Goal: Find specific page/section: Find specific page/section

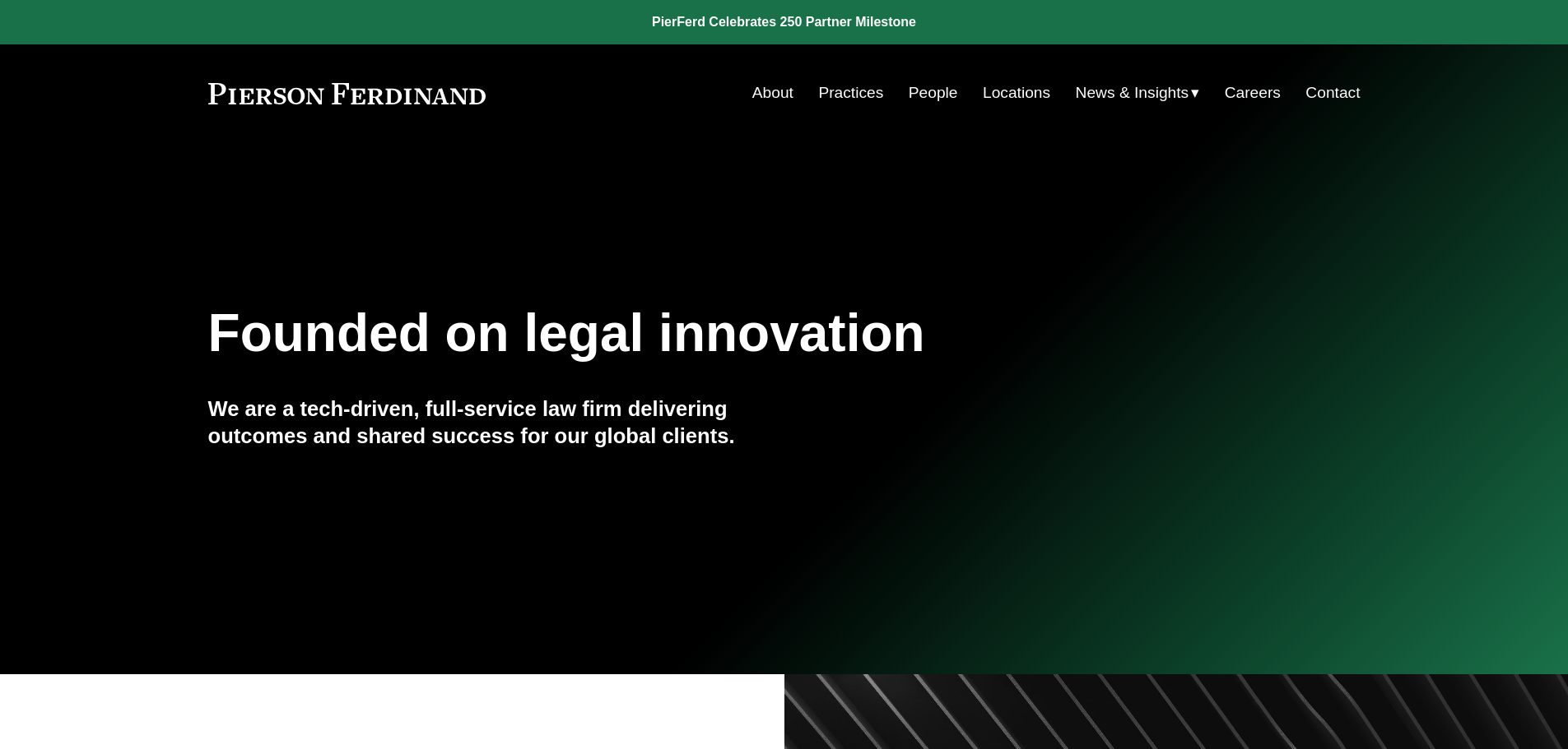
click at [939, 97] on link "People" at bounding box center [933, 93] width 49 height 32
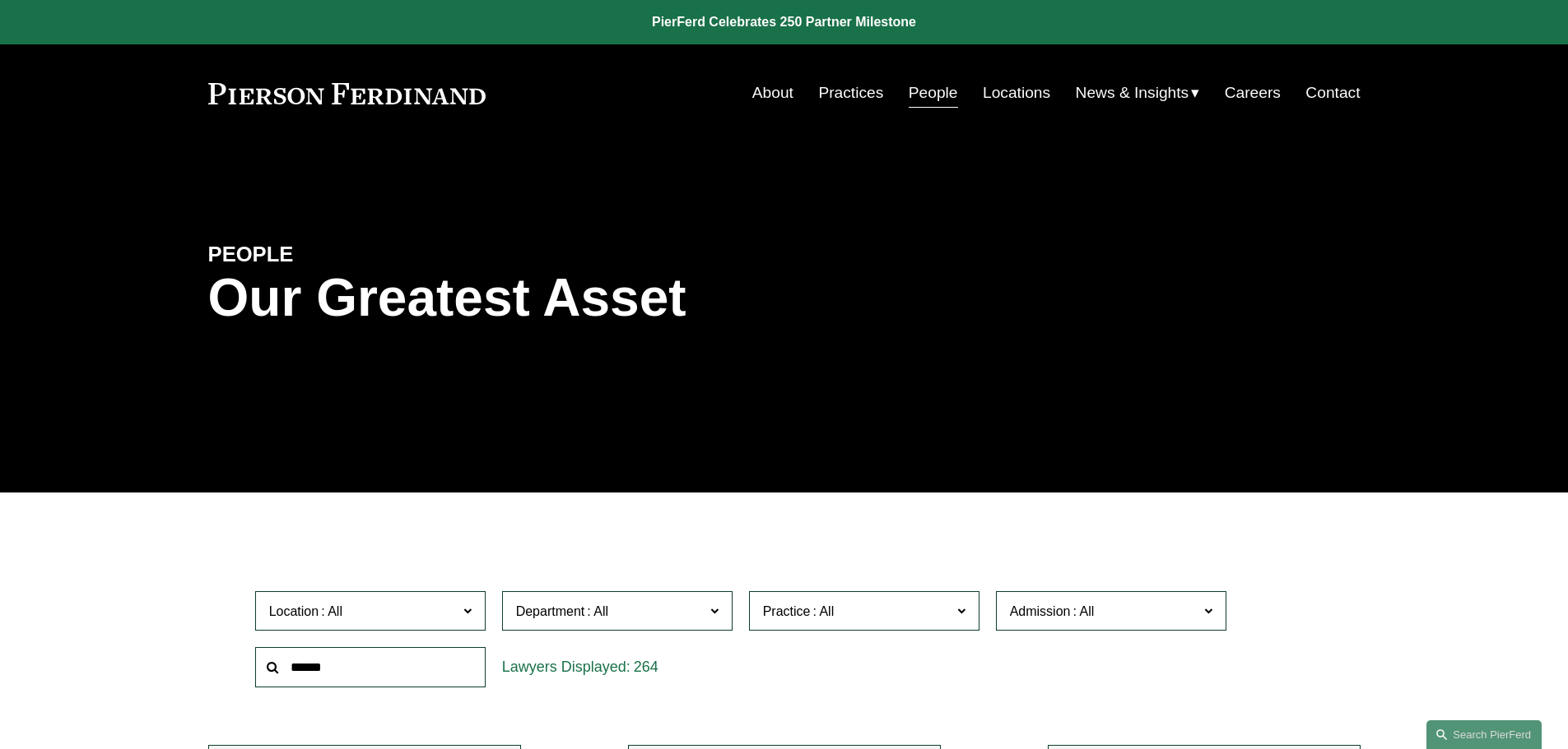
scroll to position [329, 0]
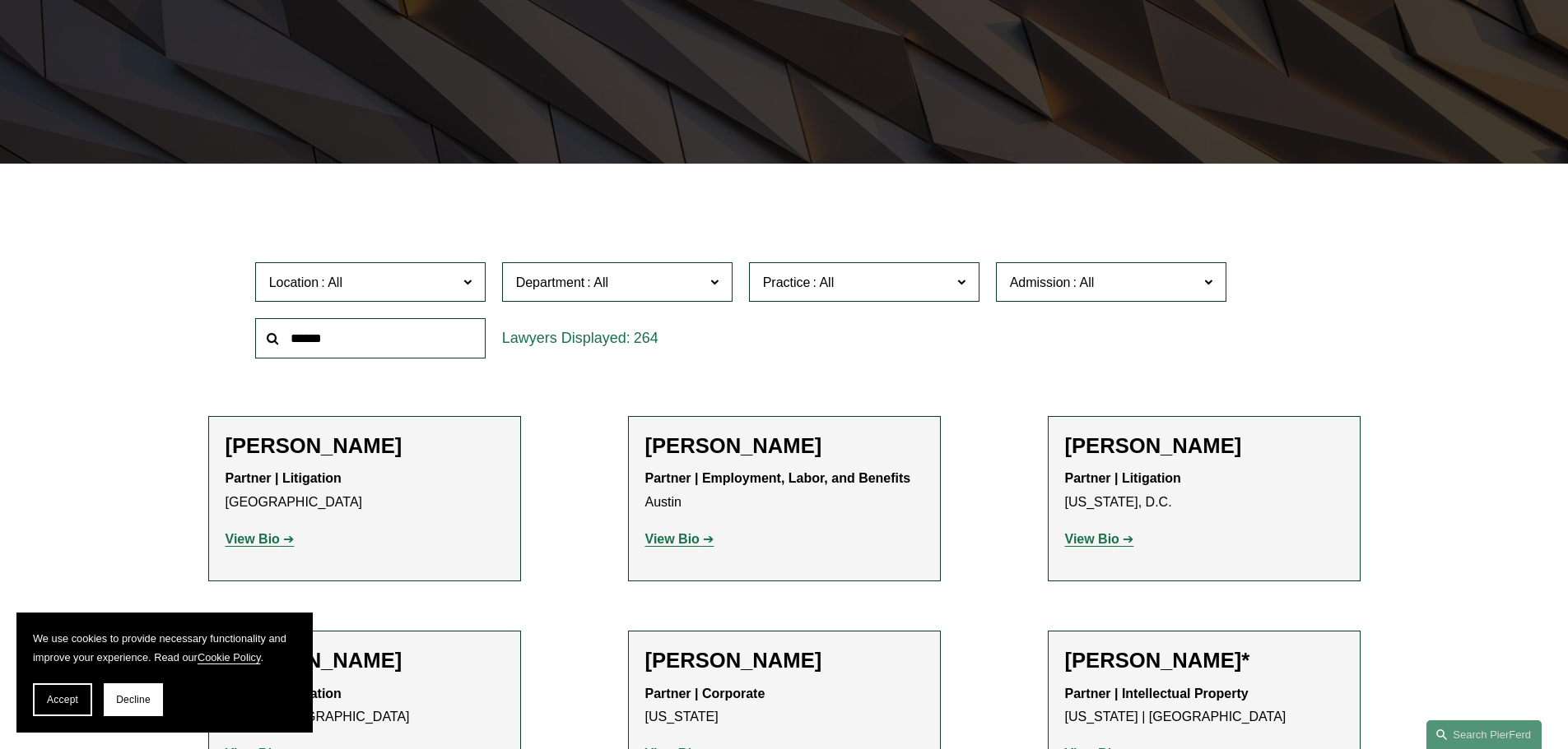
click at [380, 352] on input "text" at bounding box center [369, 338] width 230 height 40
type input "*****"
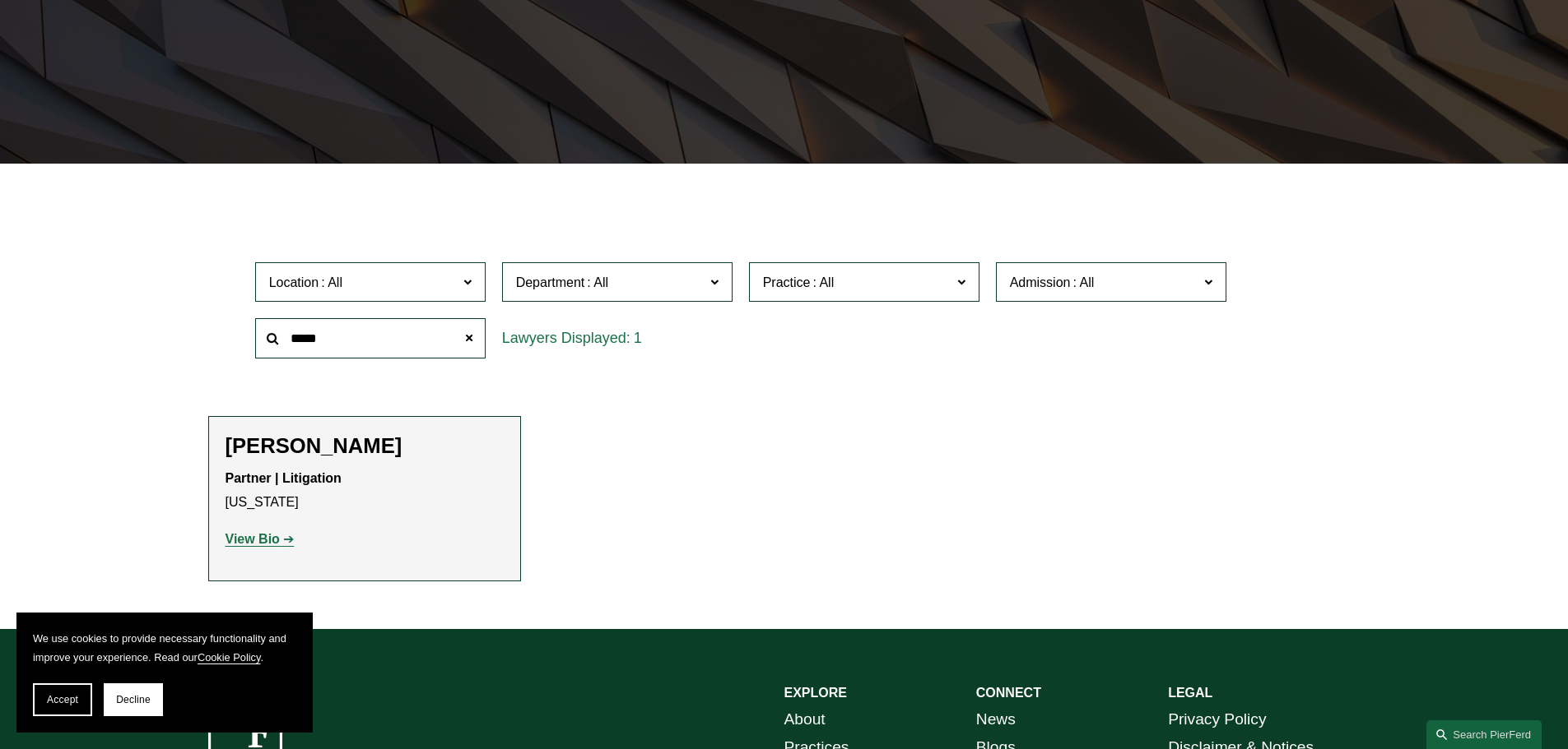
click at [343, 448] on h2 "Donia Sawwan" at bounding box center [364, 446] width 278 height 26
click at [304, 476] on strong "Partner | Litigation" at bounding box center [283, 479] width 117 height 14
click at [249, 537] on strong "View Bio" at bounding box center [252, 539] width 54 height 14
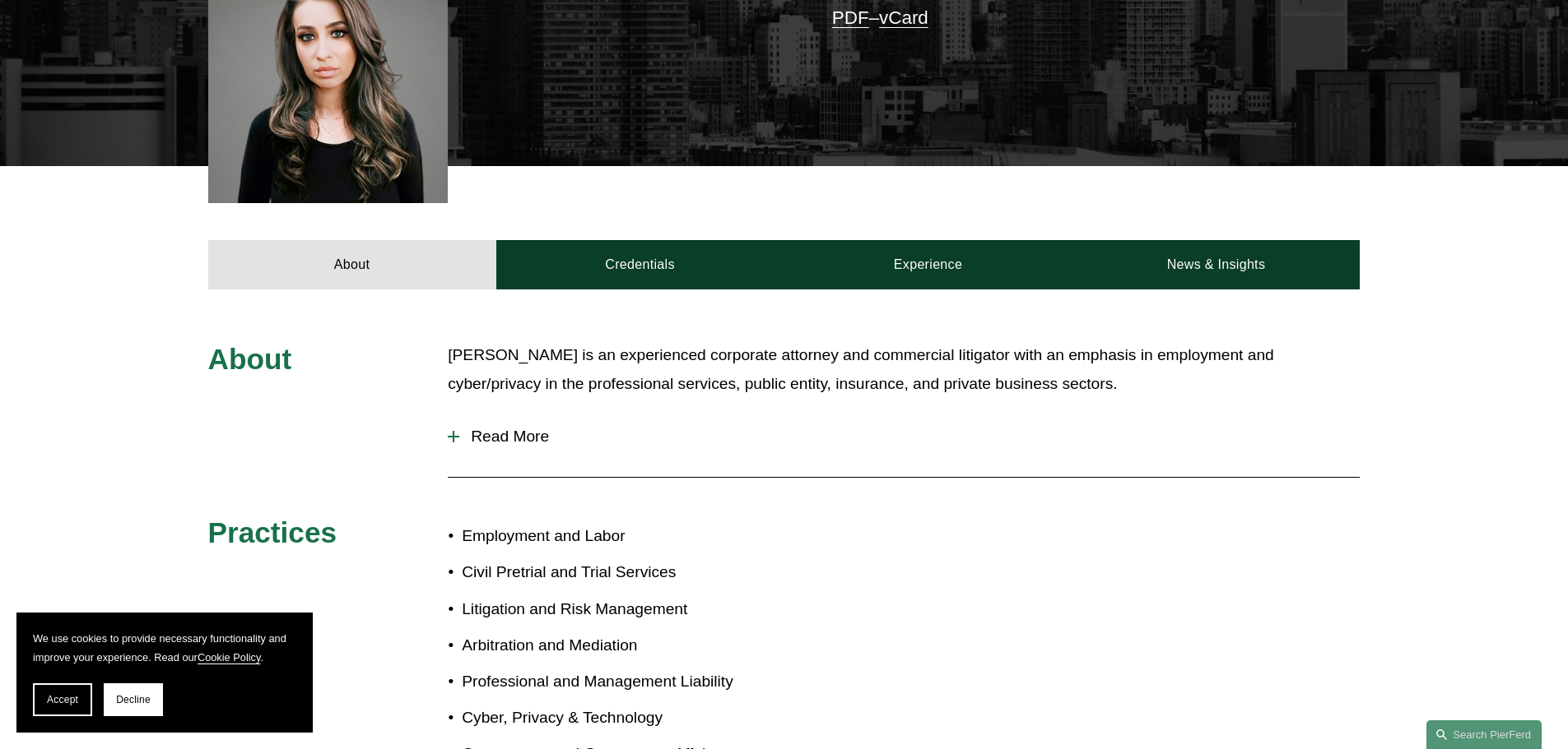
scroll to position [575, 0]
